Goal: Task Accomplishment & Management: Manage account settings

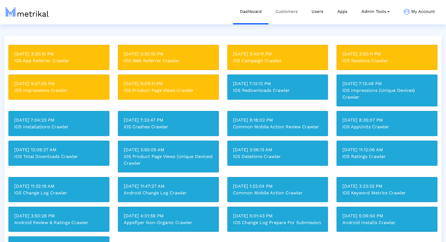
click at [286, 15] on link "Customers" at bounding box center [287, 11] width 36 height 23
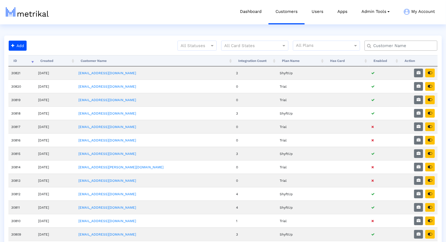
click at [385, 49] on div at bounding box center [401, 46] width 73 height 10
click at [385, 46] on input "text" at bounding box center [402, 46] width 66 height 6
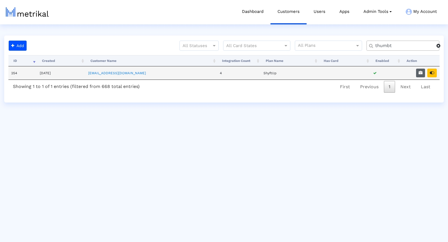
type input "thumbt"
click at [423, 74] on button "button" at bounding box center [420, 73] width 9 height 9
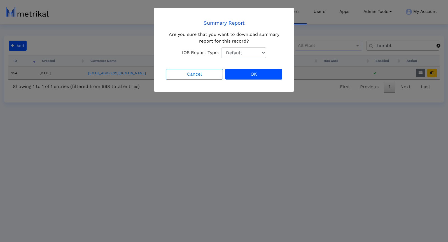
click at [239, 53] on select "Default Total Downloads New Downloads Redownloads" at bounding box center [243, 52] width 45 height 11
select select "1: 1"
click at [221, 47] on select "Default Total Downloads New Downloads Redownloads" at bounding box center [243, 52] width 45 height 11
click at [254, 78] on button "OK" at bounding box center [253, 74] width 57 height 11
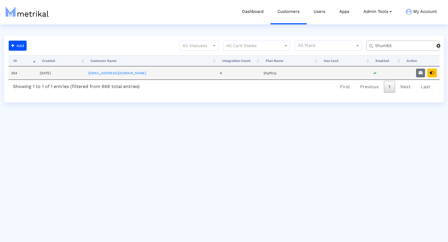
click at [431, 77] on td at bounding box center [421, 72] width 38 height 13
click at [431, 75] on button "button" at bounding box center [432, 73] width 10 height 9
